Goal: Information Seeking & Learning: Learn about a topic

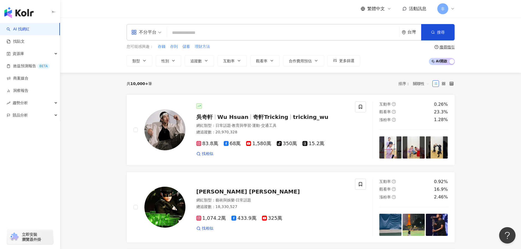
click at [151, 36] on div "不分平台" at bounding box center [143, 32] width 25 height 9
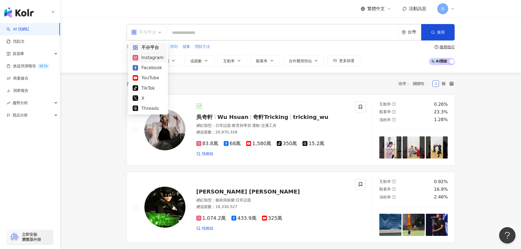
click at [157, 53] on div "Instagram" at bounding box center [147, 57] width 37 height 10
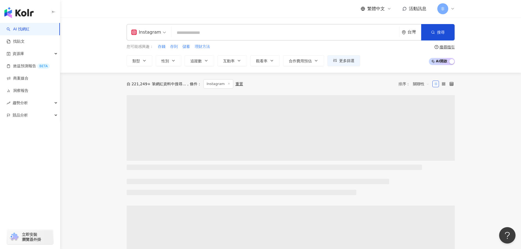
click at [194, 34] on input "search" at bounding box center [285, 33] width 223 height 10
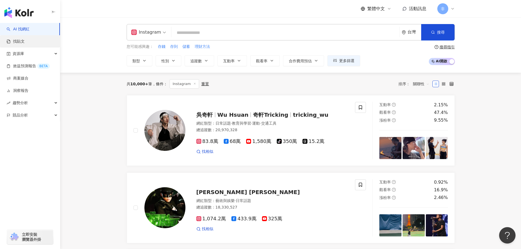
click at [25, 41] on link "找貼文" at bounding box center [16, 41] width 18 height 5
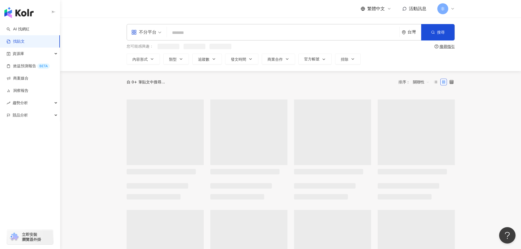
click at [158, 34] on span "不分平台" at bounding box center [146, 32] width 30 height 9
click at [156, 54] on div "Instagram" at bounding box center [148, 57] width 31 height 7
click at [178, 37] on input "search" at bounding box center [285, 33] width 223 height 12
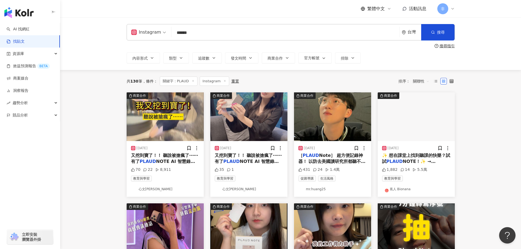
type input "*****"
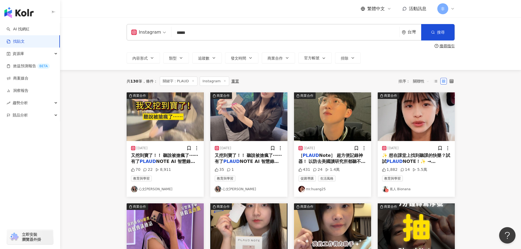
click at [416, 160] on span "NOTE！✨ → https://" at bounding box center [409, 164] width 54 height 11
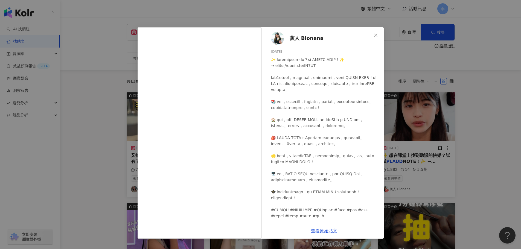
click at [419, 97] on div "蕉人 Bionana [DATE] 1,882 14 5.5萬 查看原始貼文" at bounding box center [260, 124] width 521 height 249
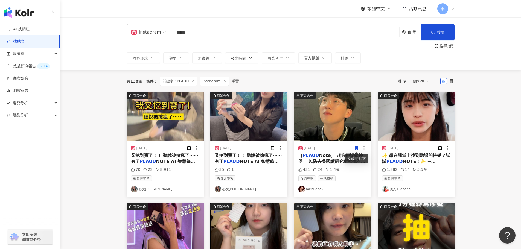
click at [329, 162] on span "Note］ 超方便記錄神器！ 以防去美國讀研究所都聽不懂，在嘖嘖募資看到的時候馬上下單來用 （抱歉了錢包我需要這酷酷的東西） 他不但語音辨識非常強更是可以直接…" at bounding box center [331, 192] width 67 height 79
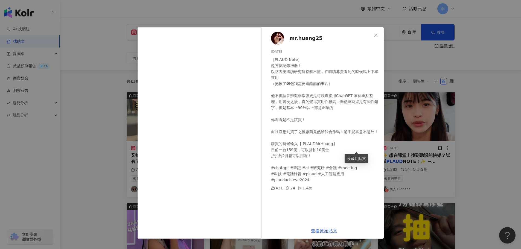
click at [428, 174] on div "mr.huang25 [DATE] ［PLAUD Note］ 超方便記錄神器！ 以防去美國讀研究所都聽不懂，在嘖嘖募資看到的時候馬上下單來用 （抱歉了錢包我需…" at bounding box center [260, 124] width 521 height 249
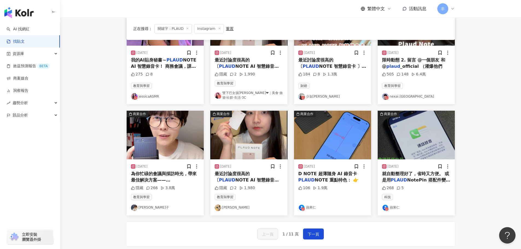
scroll to position [219, 0]
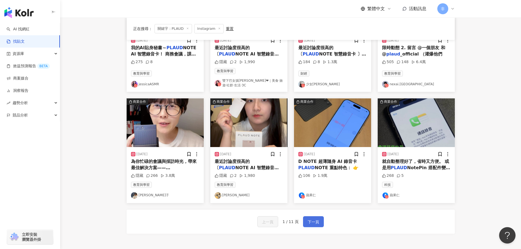
click at [308, 223] on span "下一頁" at bounding box center [313, 222] width 11 height 7
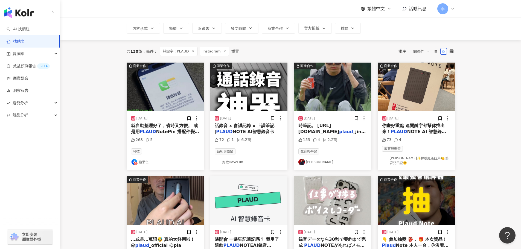
scroll to position [0, 0]
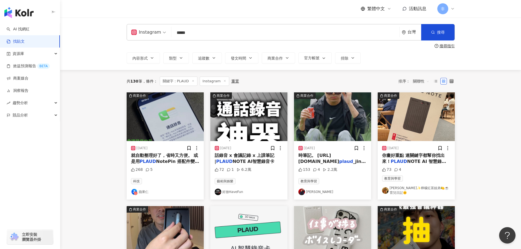
click at [339, 160] on mark "plaud" at bounding box center [346, 161] width 14 height 5
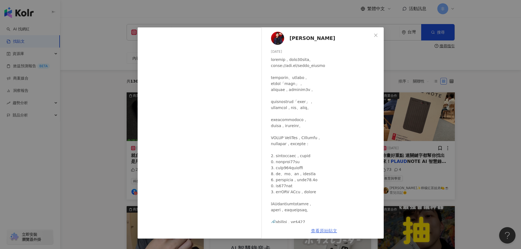
drag, startPoint x: 300, startPoint y: 40, endPoint x: 322, endPoint y: 231, distance: 192.1
click at [437, 104] on div "[PERSON_NAME][DATE] 153 4 2.2萬 查看原始貼文" at bounding box center [260, 124] width 521 height 249
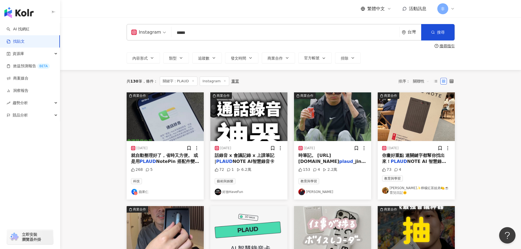
scroll to position [109, 0]
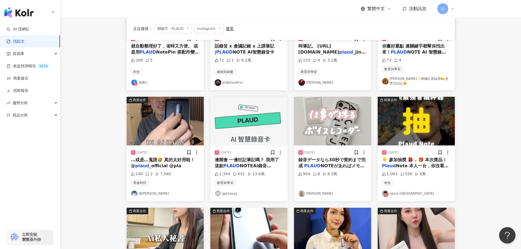
click at [173, 136] on img "button" at bounding box center [165, 121] width 77 height 49
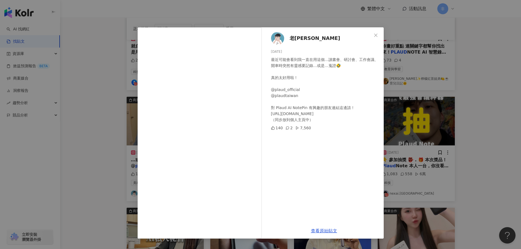
click at [436, 51] on div "老[PERSON_NAME] [DATE] 最近可能會看到我一直在用這個…讀書會、研討會、工作會議、開車時突然有靈感要記錄…或是…蒐證🤣 真的太好用啦！ @p…" at bounding box center [260, 124] width 521 height 249
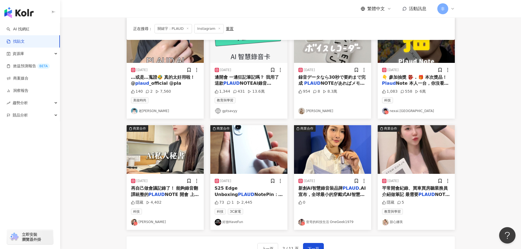
scroll to position [219, 0]
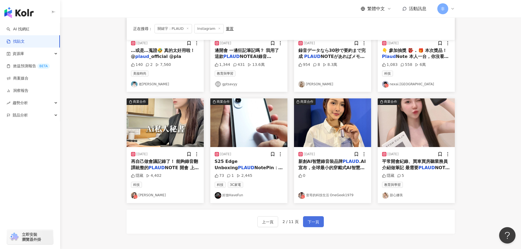
click at [313, 224] on span "下一頁" at bounding box center [313, 222] width 11 height 7
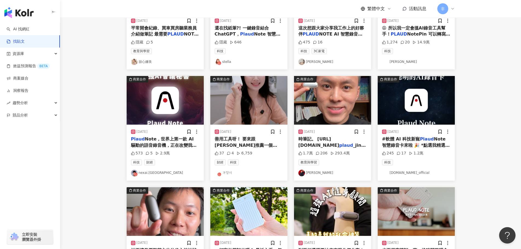
scroll to position [191, 0]
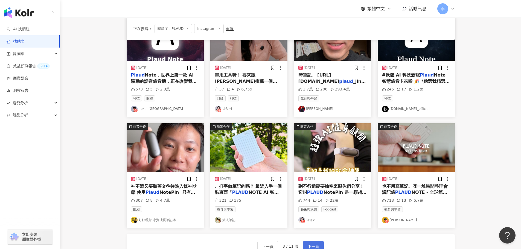
click at [313, 244] on span "下一頁" at bounding box center [313, 246] width 11 height 7
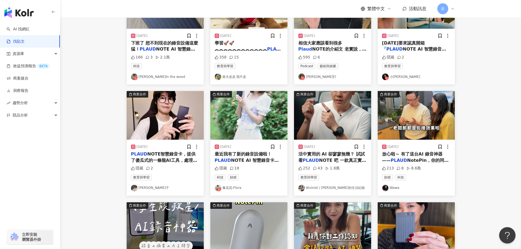
scroll to position [27, 0]
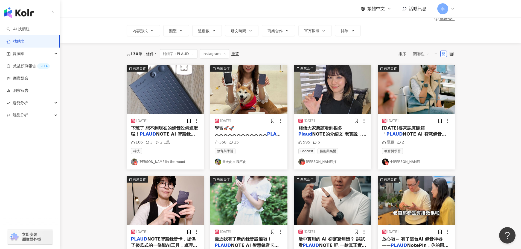
click at [337, 193] on img "button" at bounding box center [332, 200] width 77 height 49
